Goal: Find specific page/section: Find specific page/section

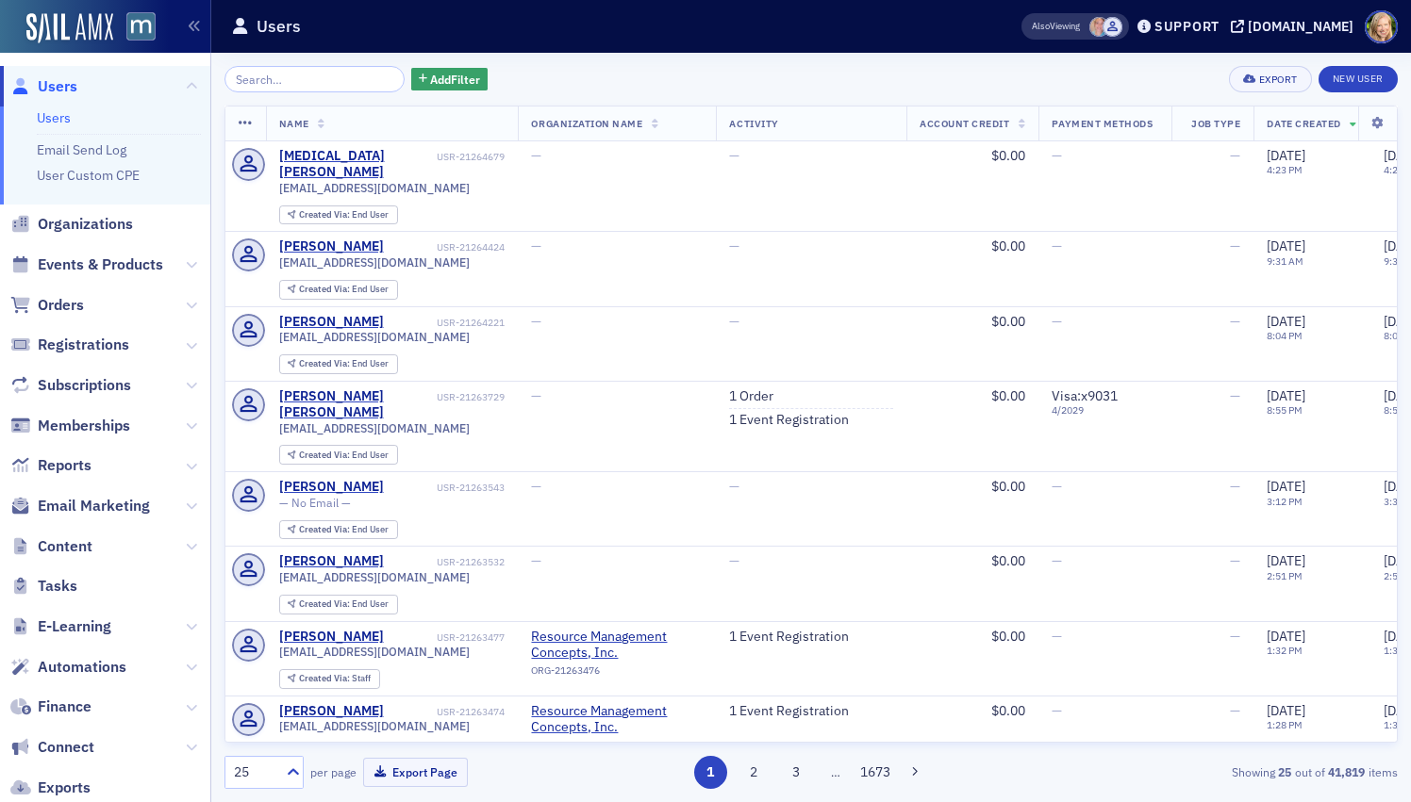
scroll to position [49, 0]
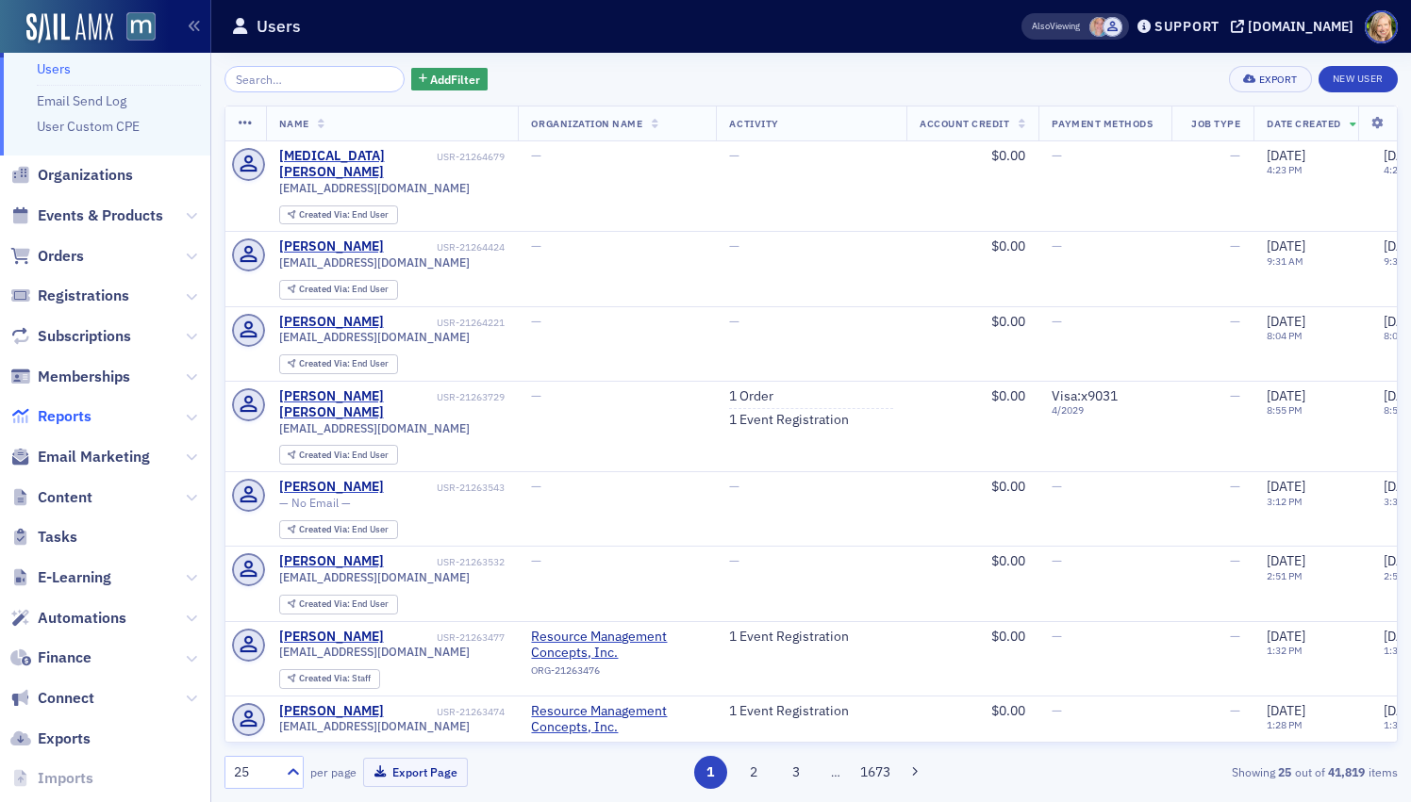
click at [63, 411] on span "Reports" at bounding box center [65, 416] width 54 height 21
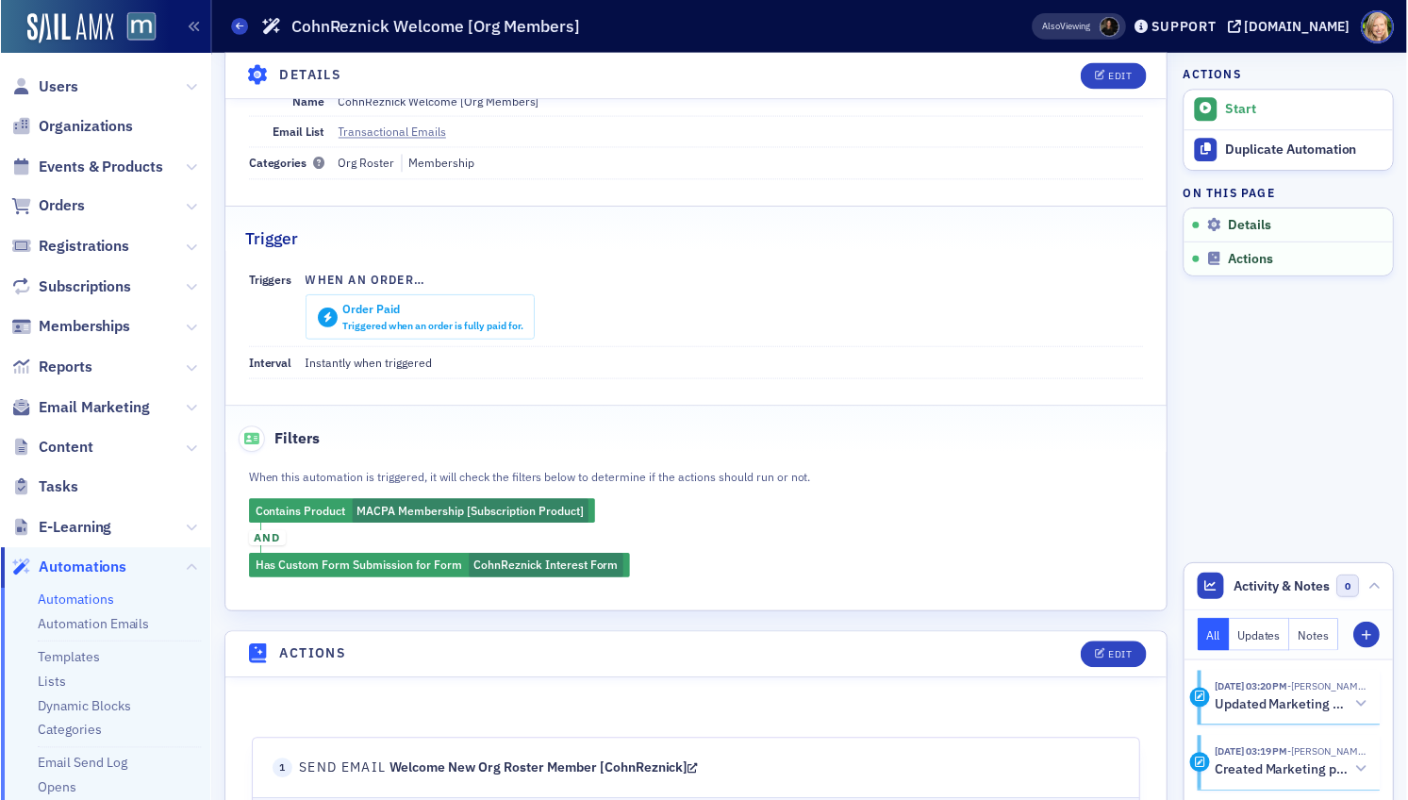
scroll to position [223, 0]
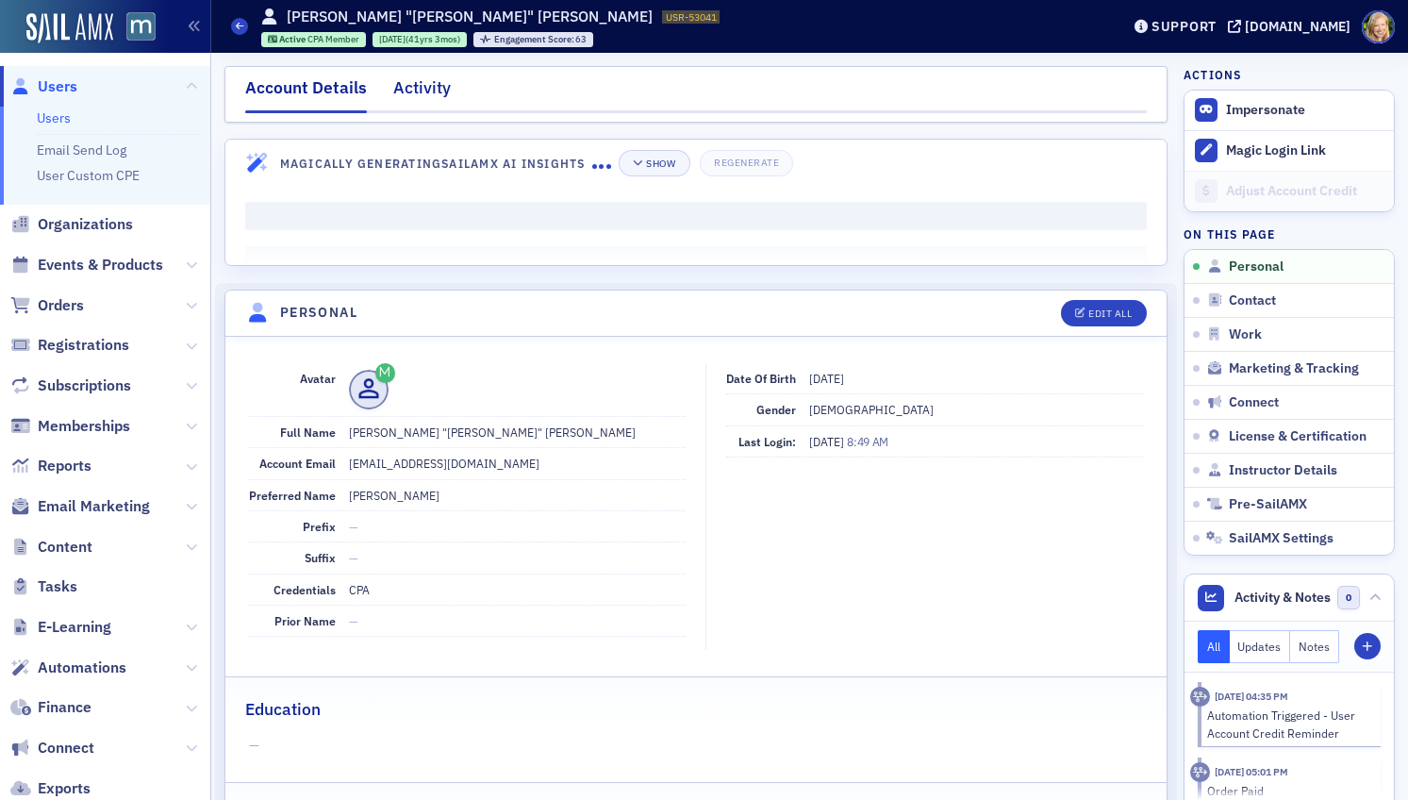
click at [434, 90] on div "Activity" at bounding box center [422, 92] width 58 height 35
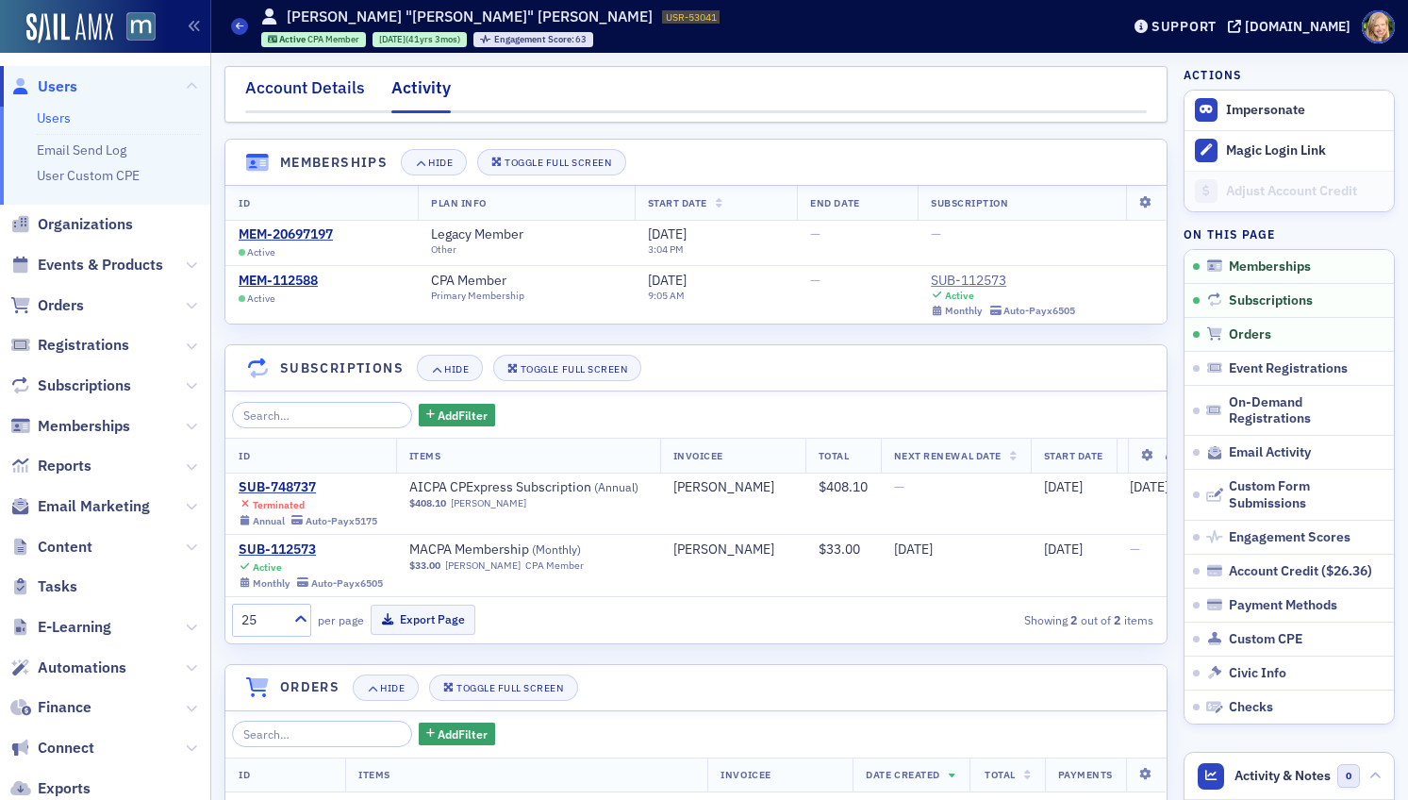
click at [328, 86] on div "Account Details" at bounding box center [305, 92] width 120 height 35
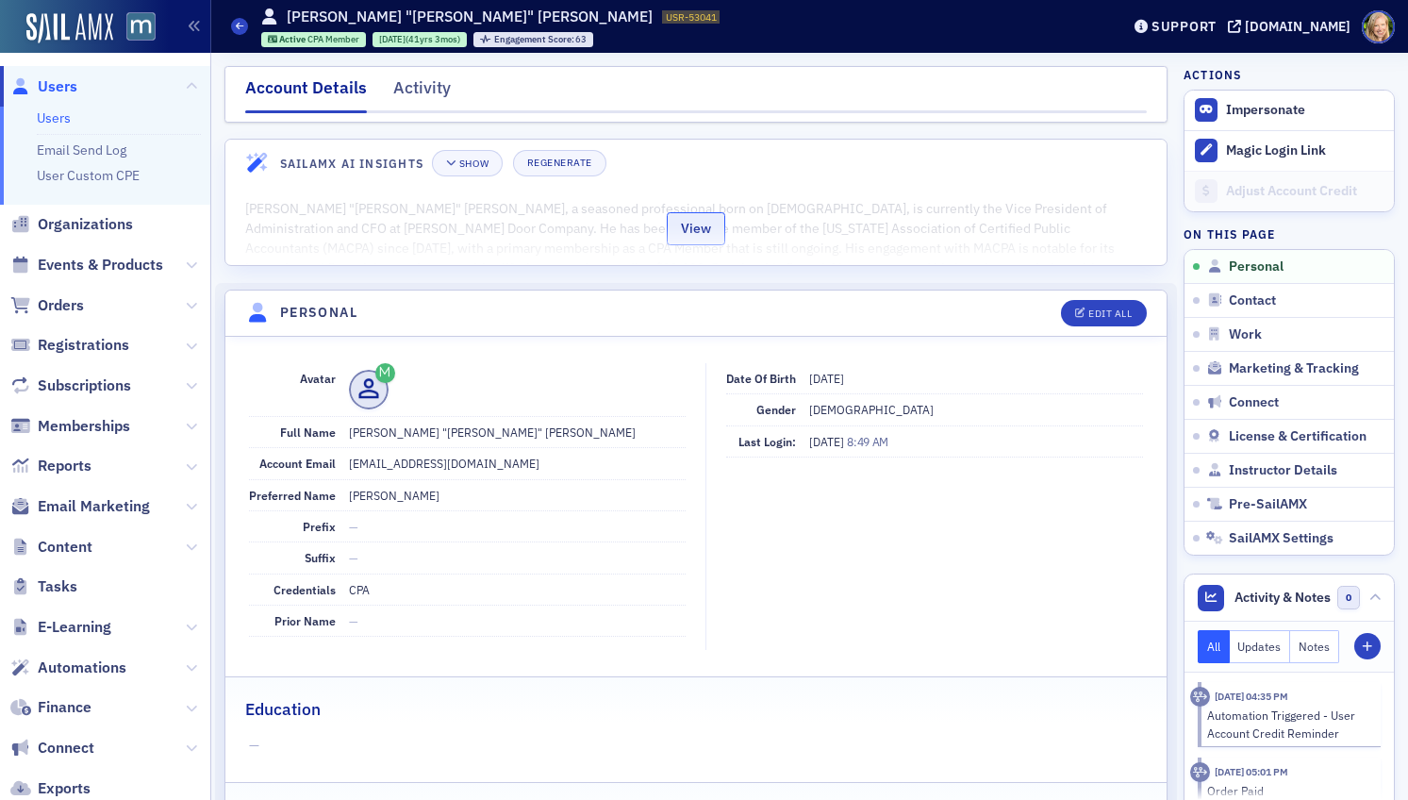
click at [709, 230] on button "View" at bounding box center [696, 228] width 58 height 33
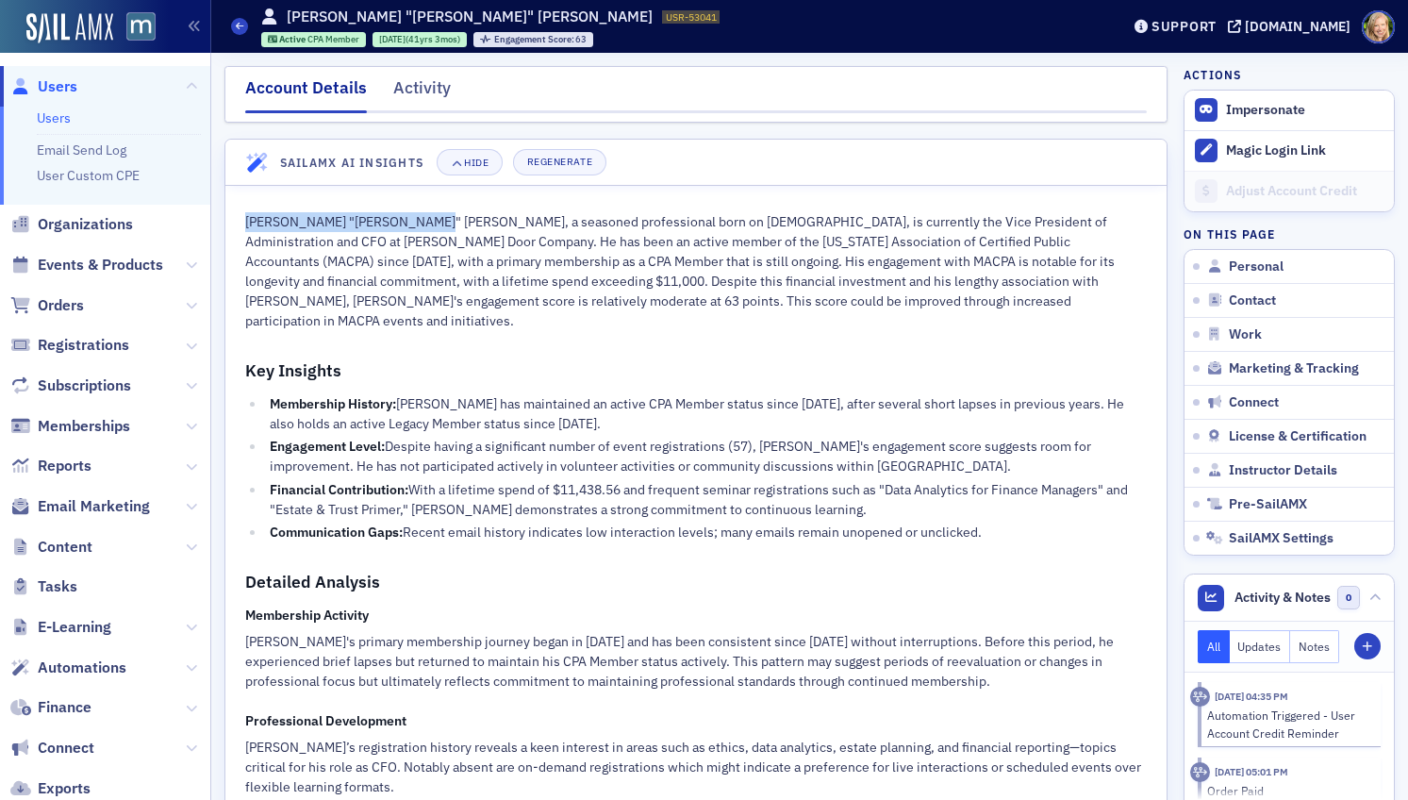
drag, startPoint x: 426, startPoint y: 223, endPoint x: 241, endPoint y: 223, distance: 184.8
click at [241, 223] on div "Gregory "Greg" Rembold Lloyd, a seasoned professional born on January 6, 1961, …" at bounding box center [695, 693] width 941 height 1014
click at [893, 291] on p "Gregory "Greg" Rembold Lloyd, a seasoned professional born on January 6, 1961, …" at bounding box center [695, 271] width 901 height 119
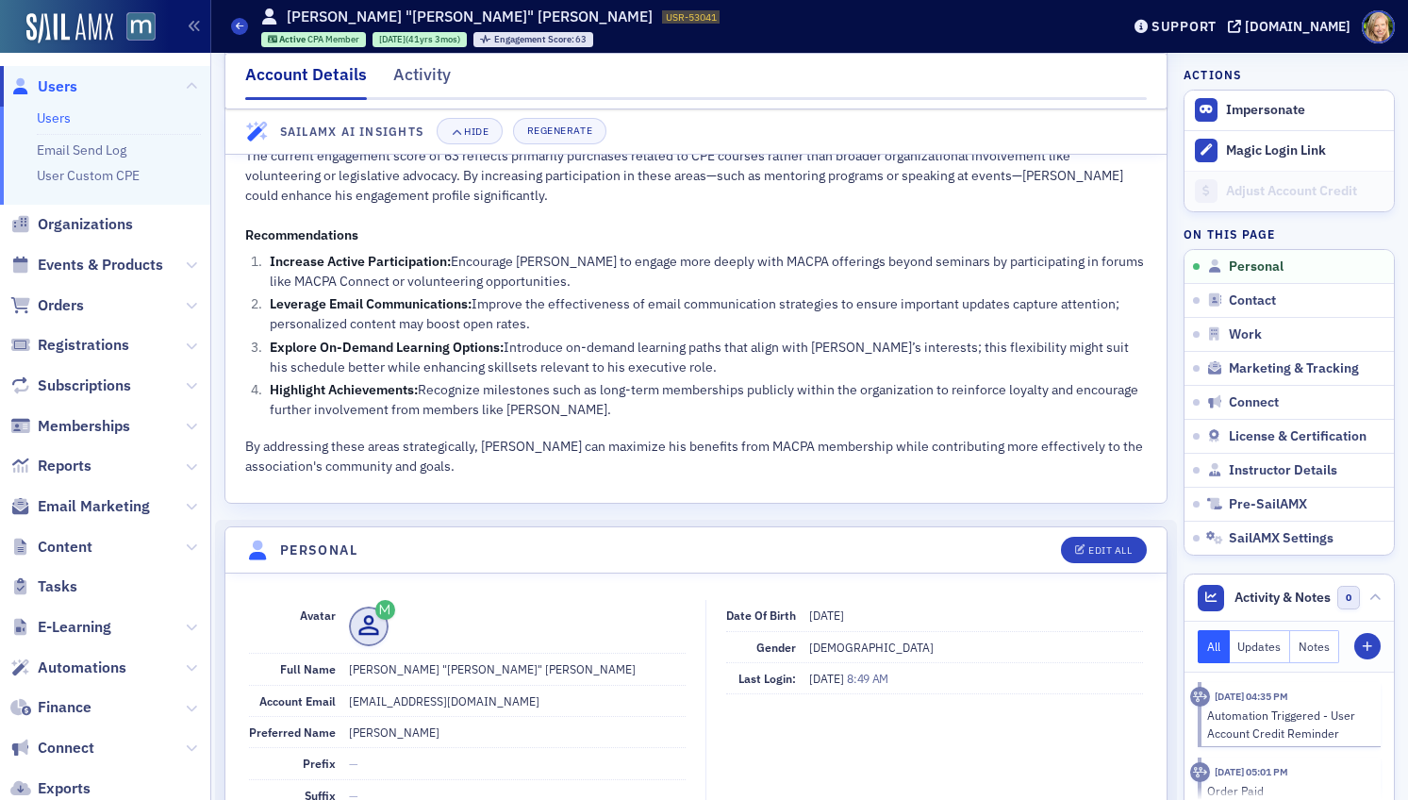
scroll to position [611, 0]
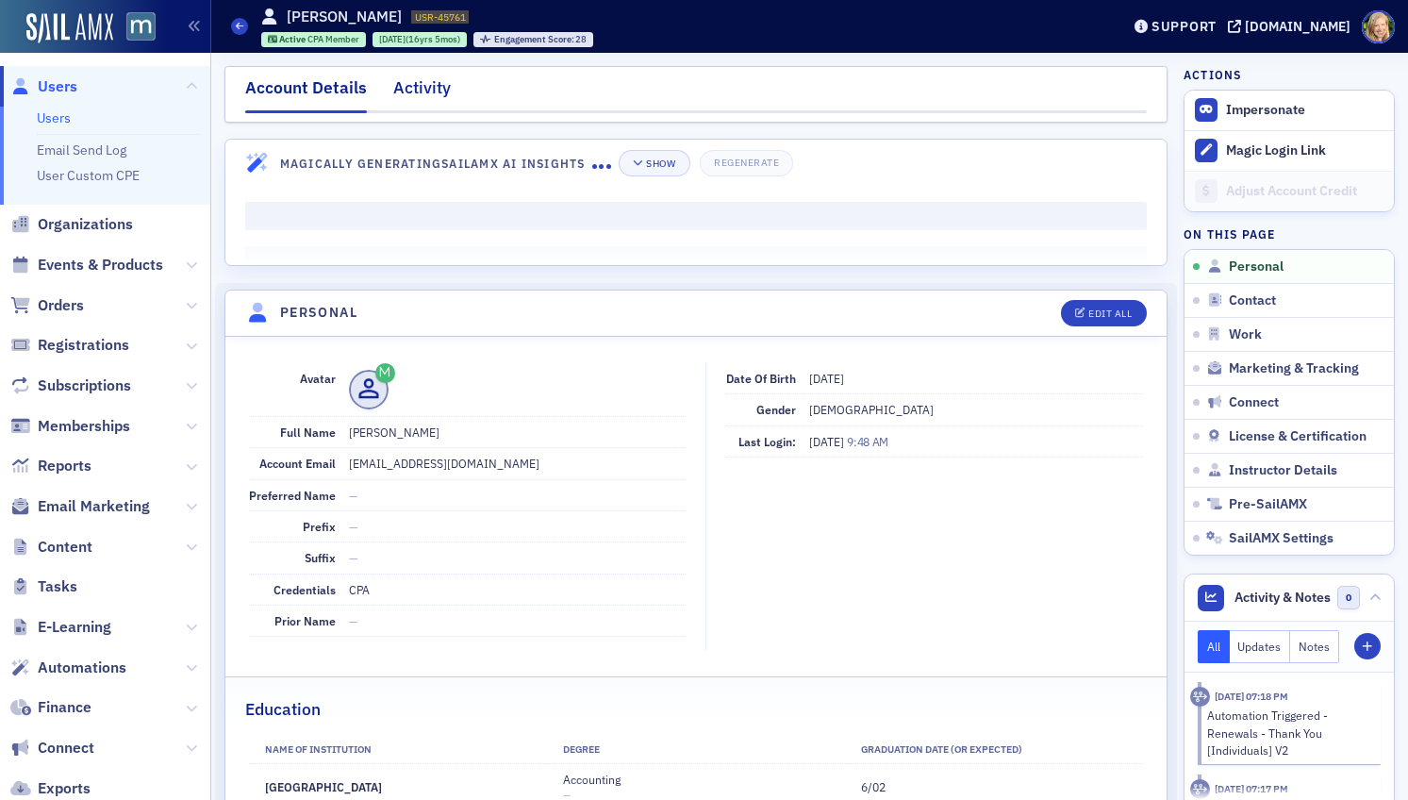
click at [410, 86] on div "Activity" at bounding box center [422, 92] width 58 height 35
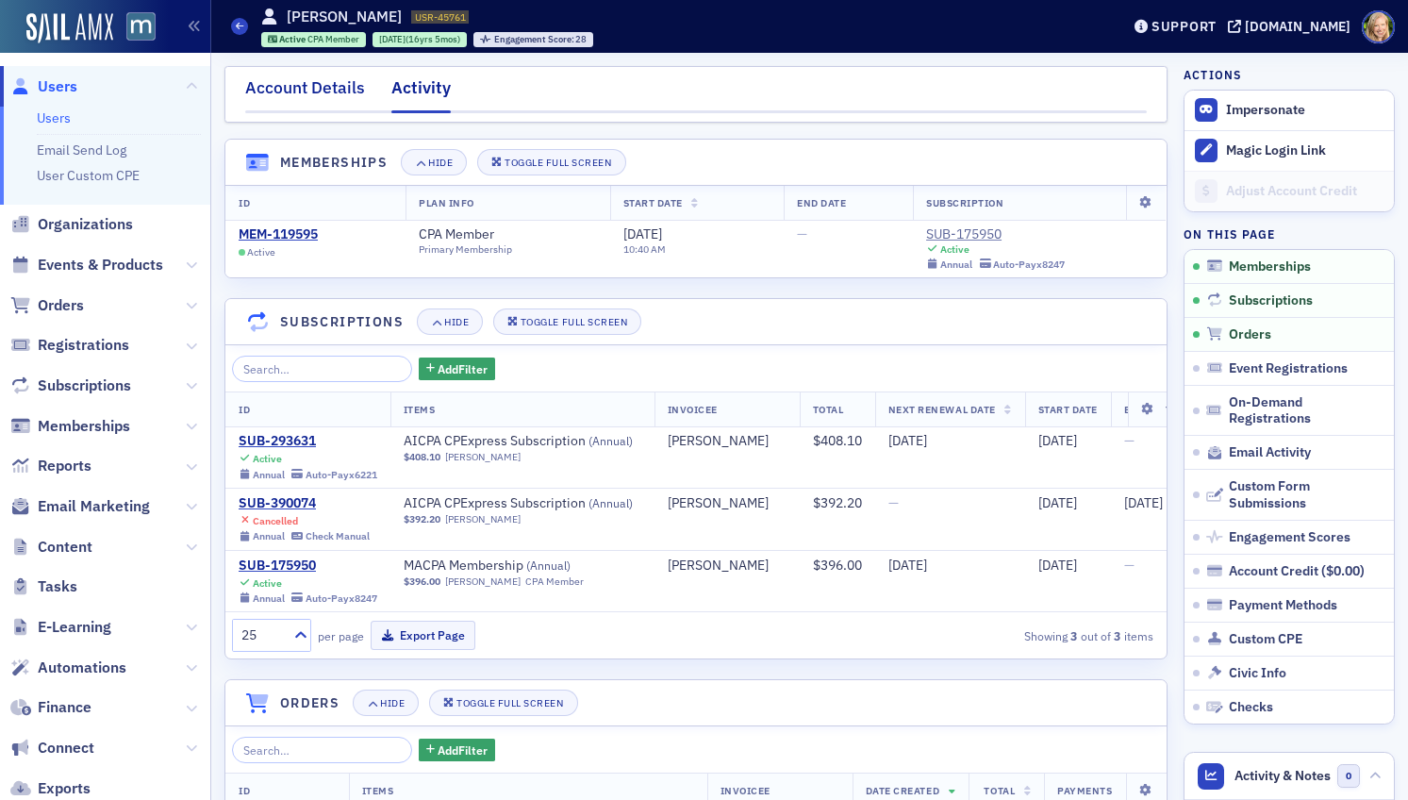
click at [312, 92] on div "Account Details" at bounding box center [305, 92] width 120 height 35
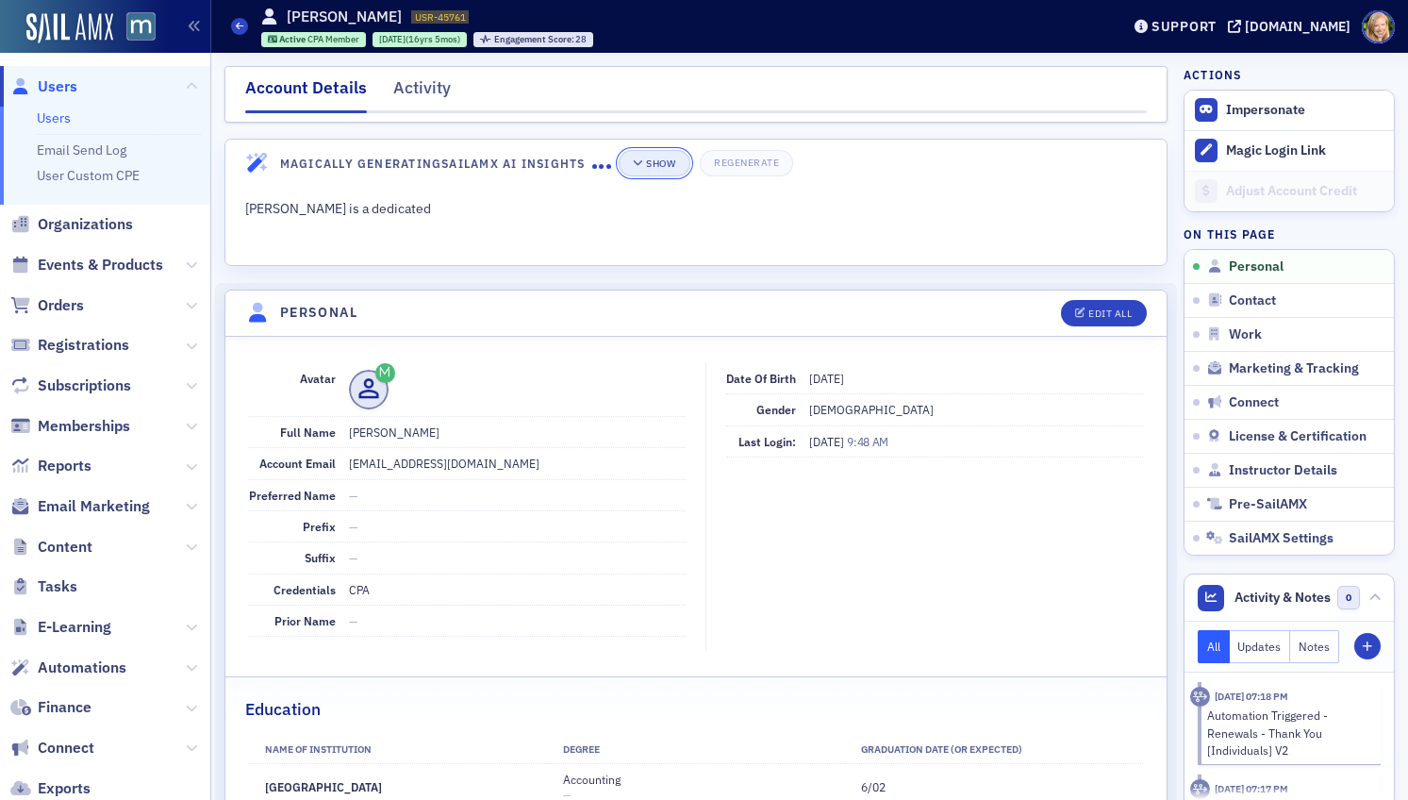
click at [670, 160] on div "Show" at bounding box center [660, 163] width 29 height 10
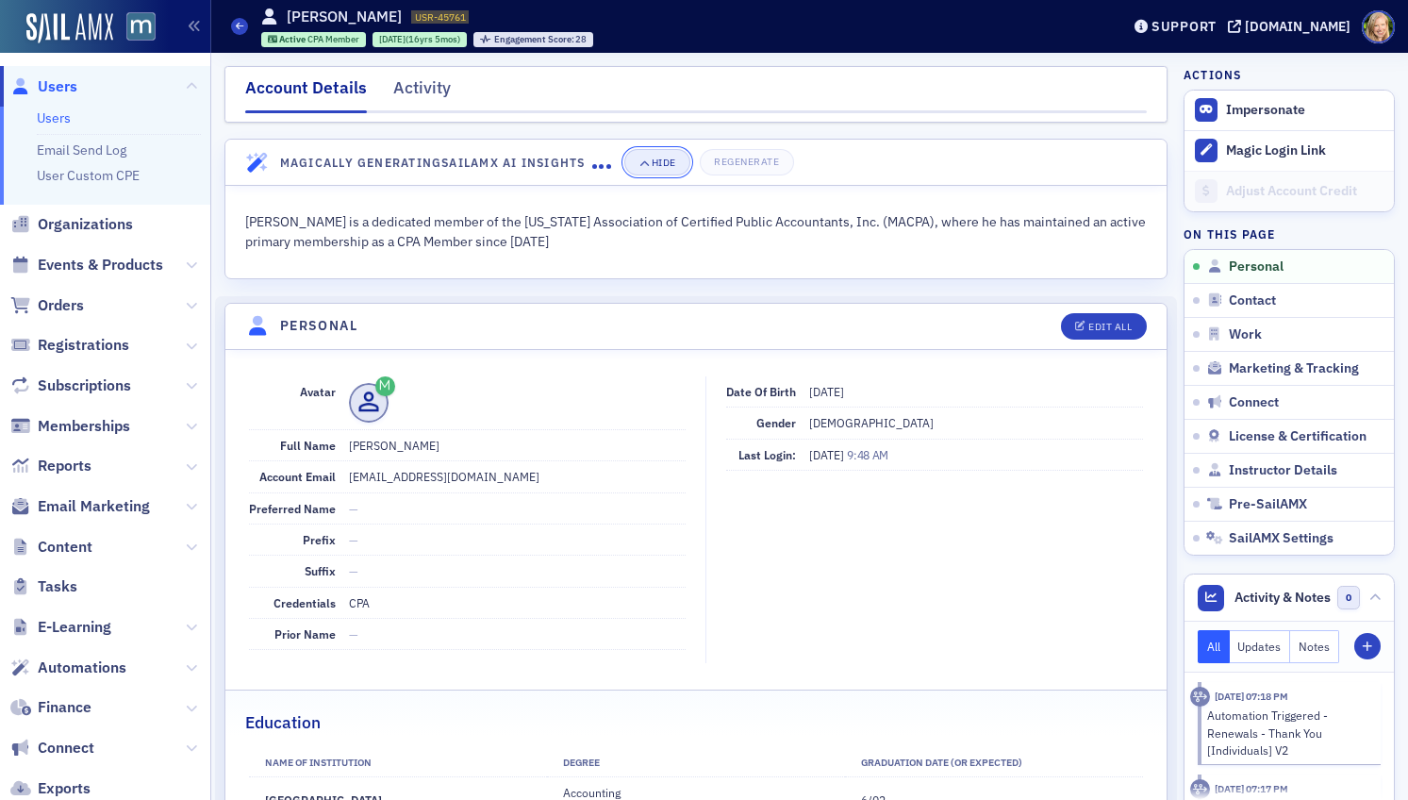
click at [665, 162] on div "Hide" at bounding box center [664, 162] width 25 height 10
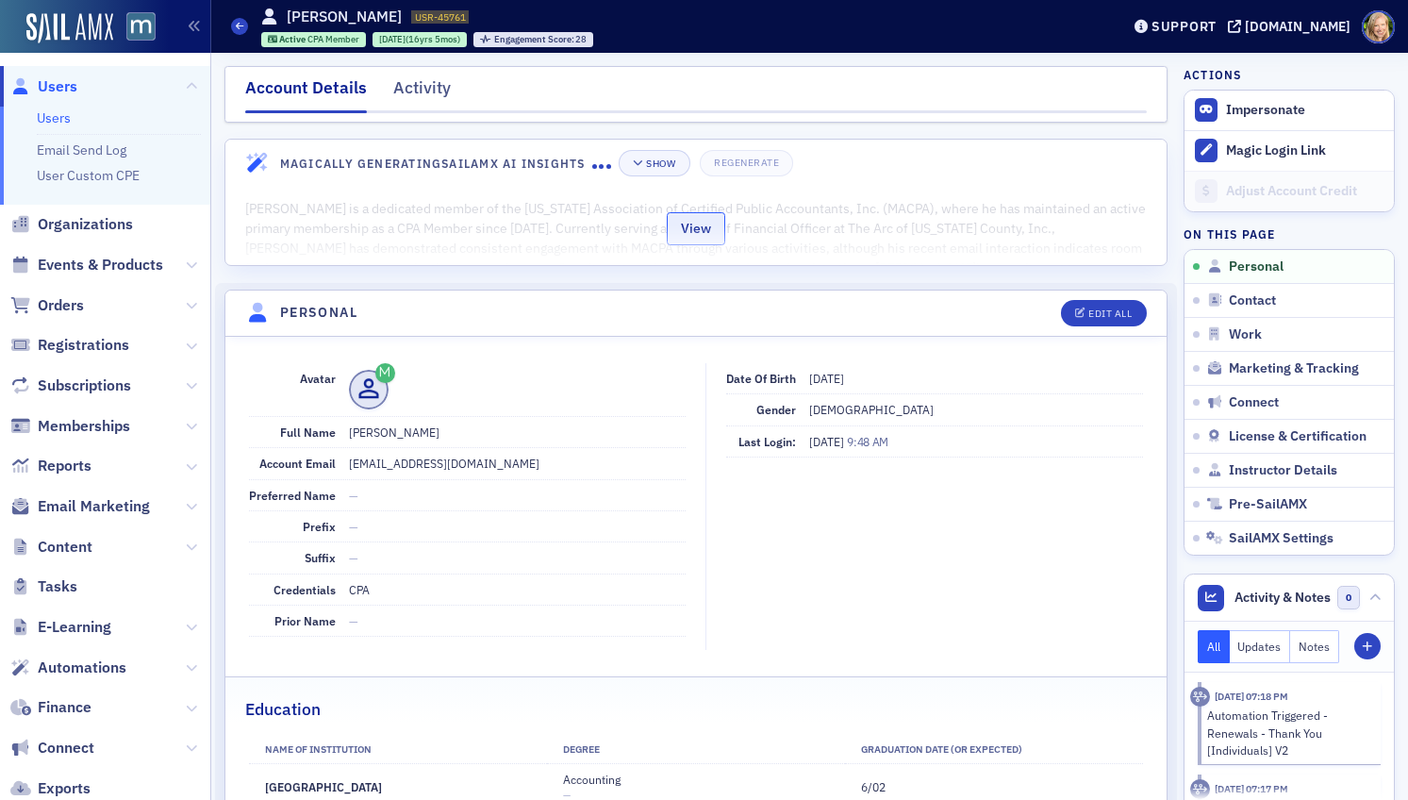
click at [696, 230] on button "View" at bounding box center [696, 228] width 58 height 33
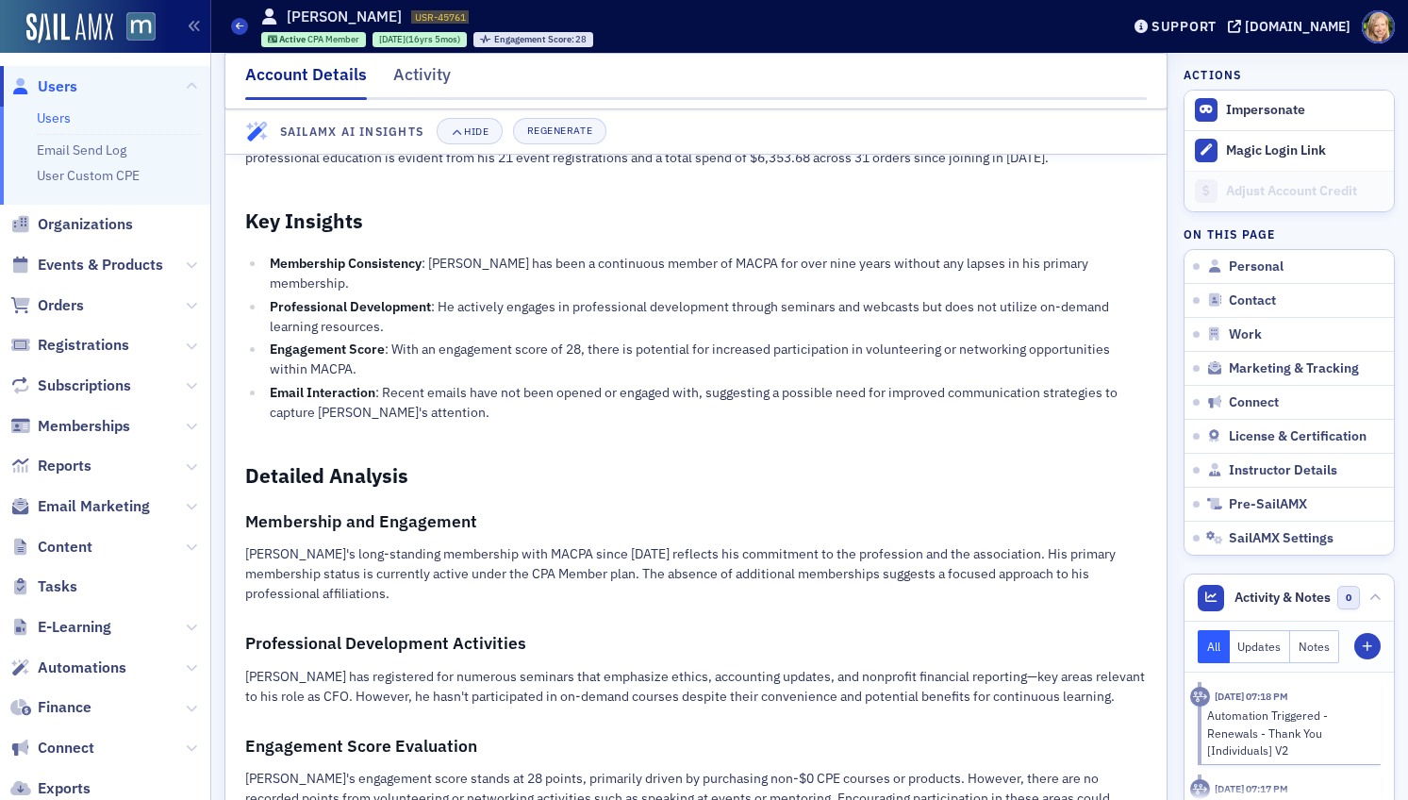
scroll to position [94, 0]
